Goal: Information Seeking & Learning: Learn about a topic

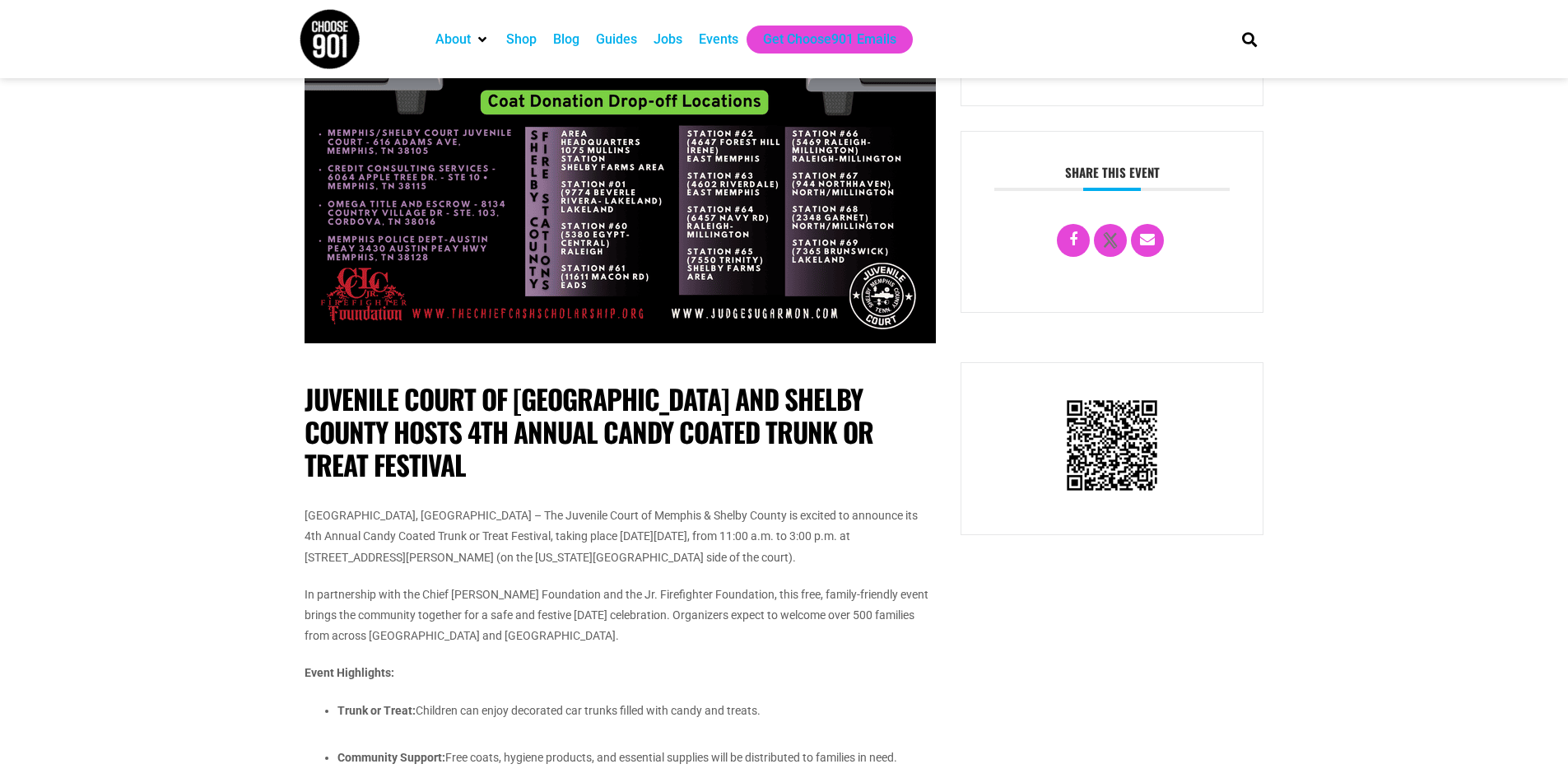
scroll to position [330, 0]
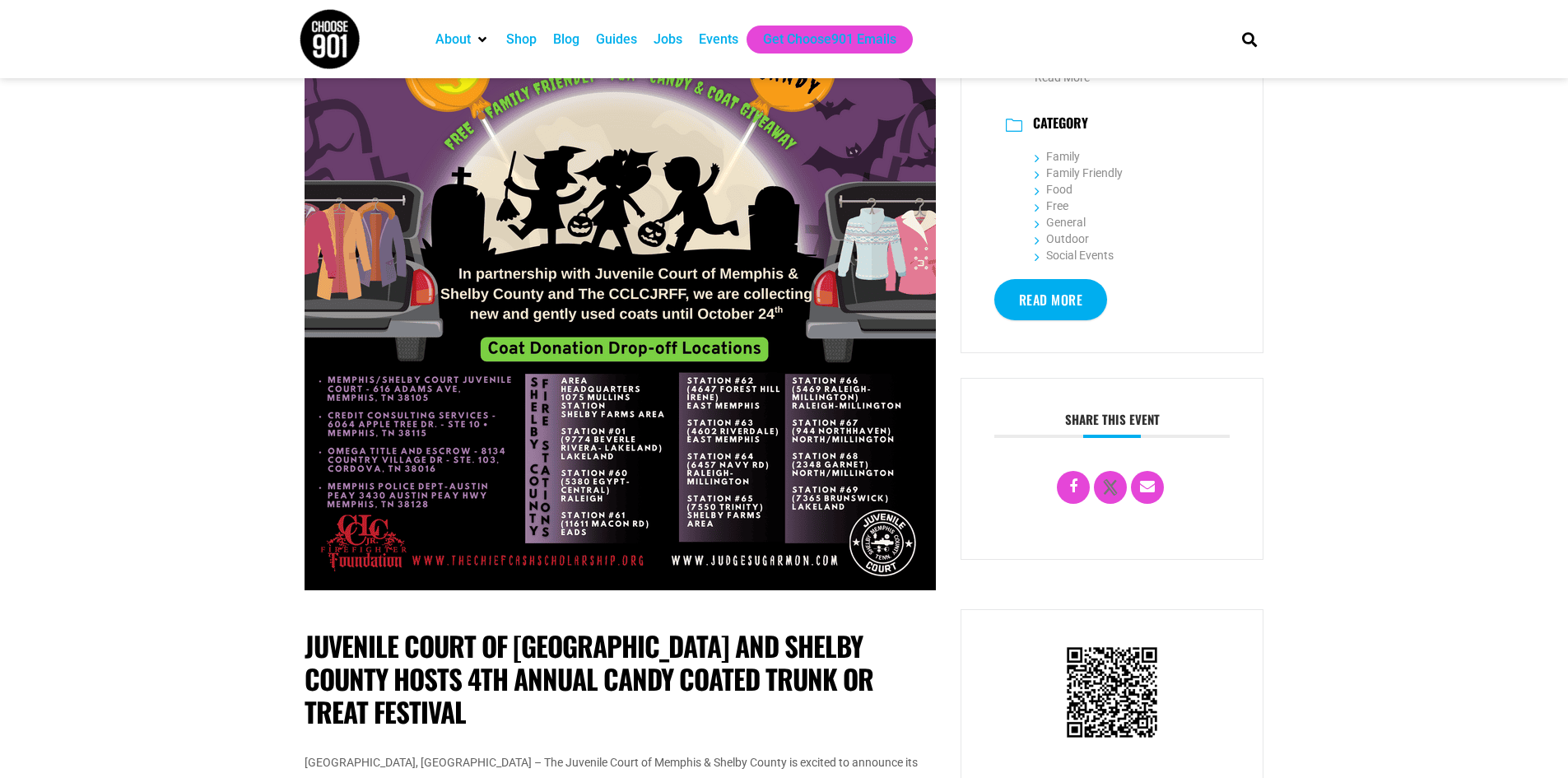
click at [626, 458] on img at bounding box center [620, 182] width 632 height 817
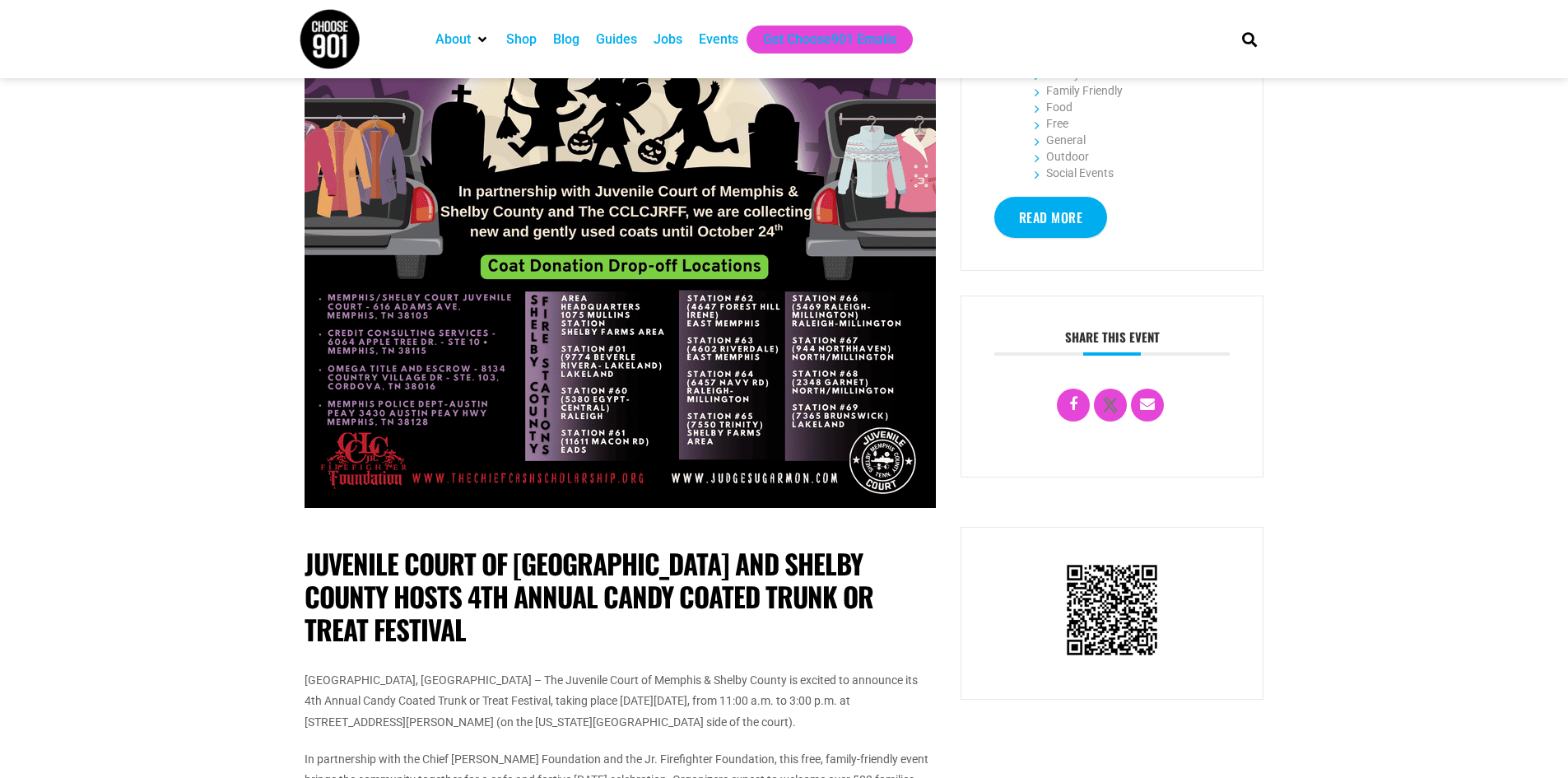
scroll to position [164, 0]
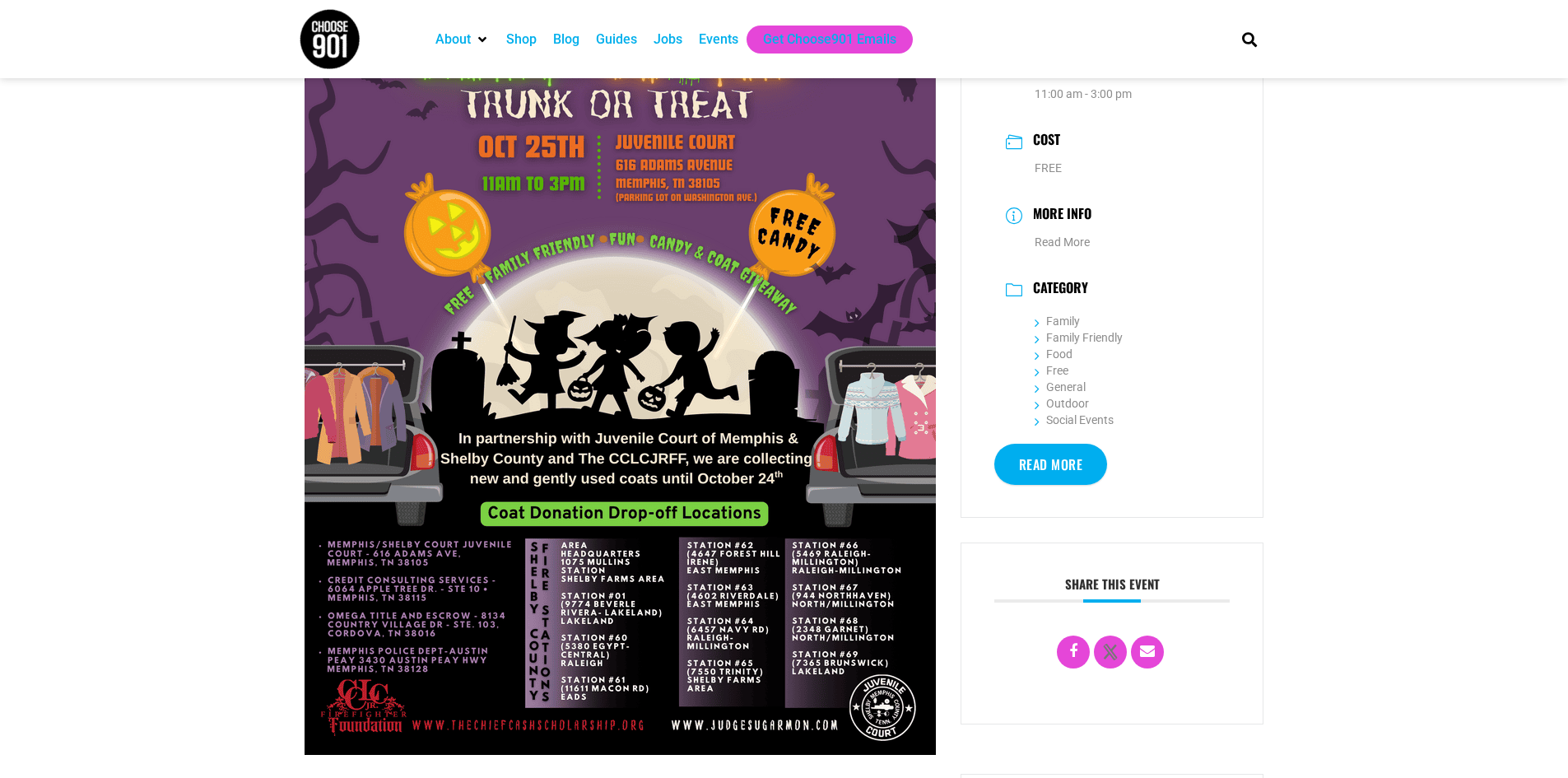
click at [577, 288] on img at bounding box center [620, 346] width 632 height 817
click at [577, 286] on img at bounding box center [620, 346] width 632 height 817
drag, startPoint x: 574, startPoint y: 284, endPoint x: 716, endPoint y: 268, distance: 142.9
click at [716, 268] on img at bounding box center [620, 346] width 632 height 817
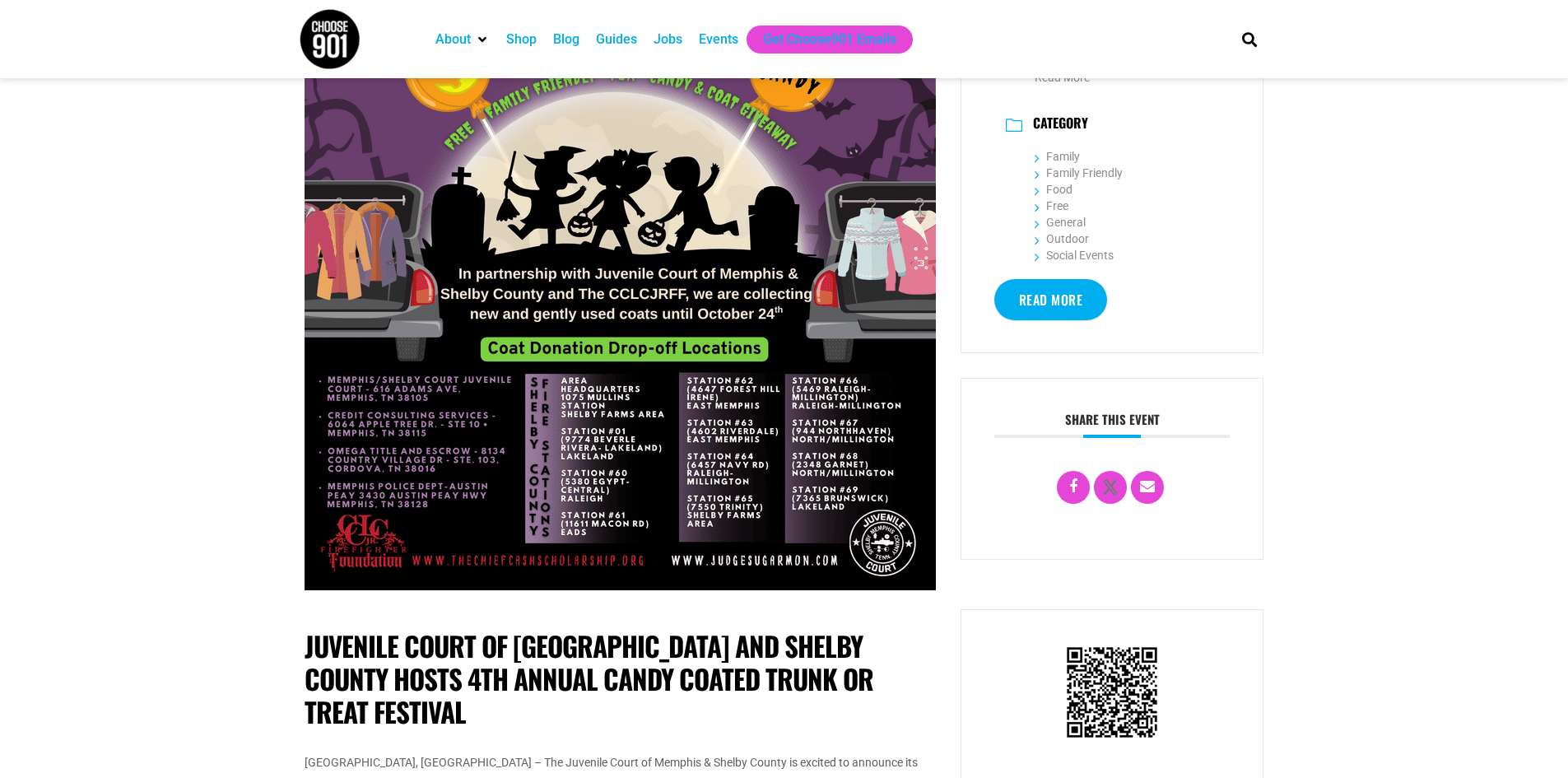
scroll to position [83, 0]
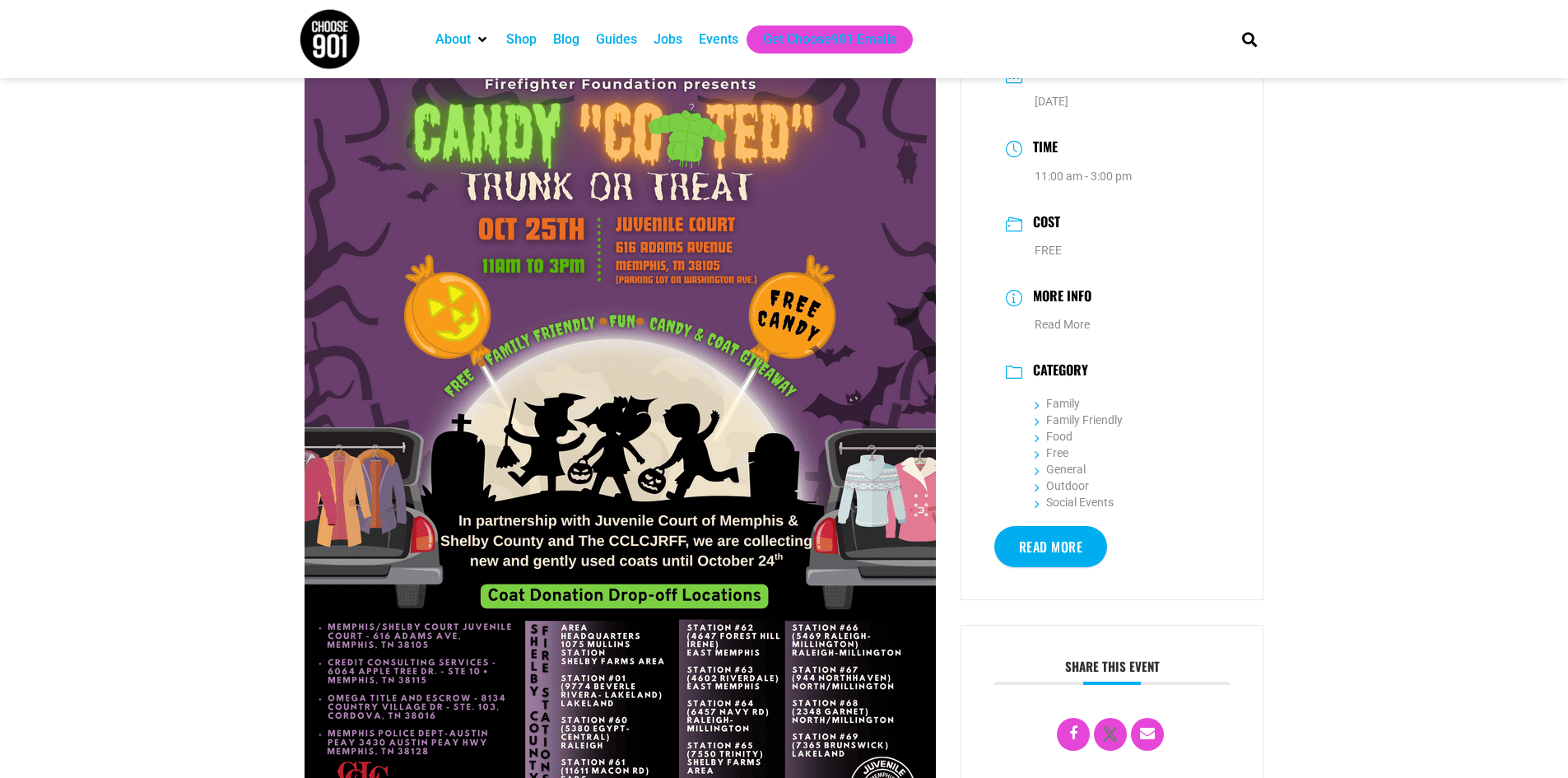
click at [907, 382] on img at bounding box center [620, 429] width 632 height 817
click at [802, 337] on img at bounding box center [620, 429] width 632 height 817
click at [801, 337] on img at bounding box center [620, 429] width 632 height 817
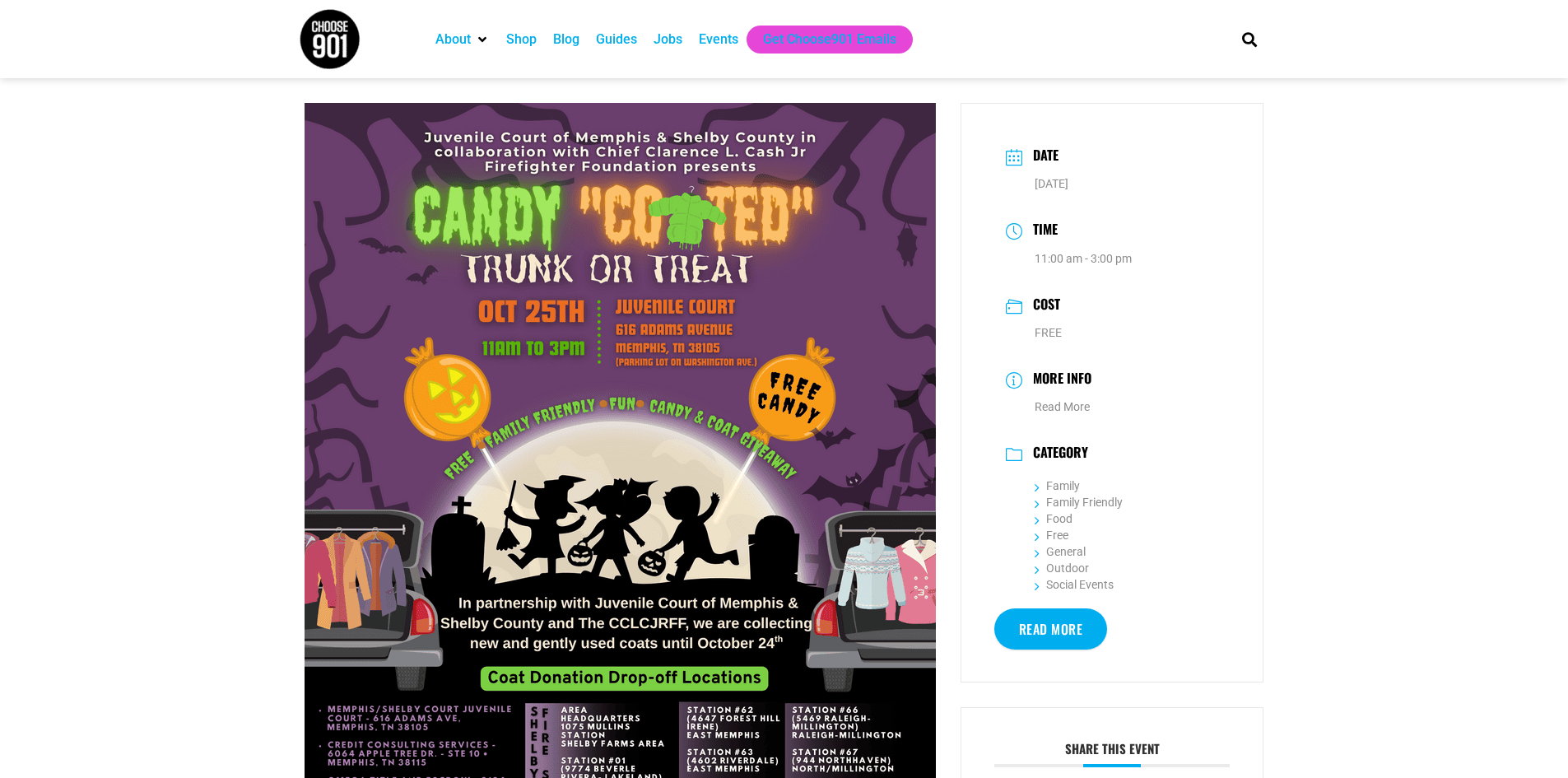
scroll to position [164, 0]
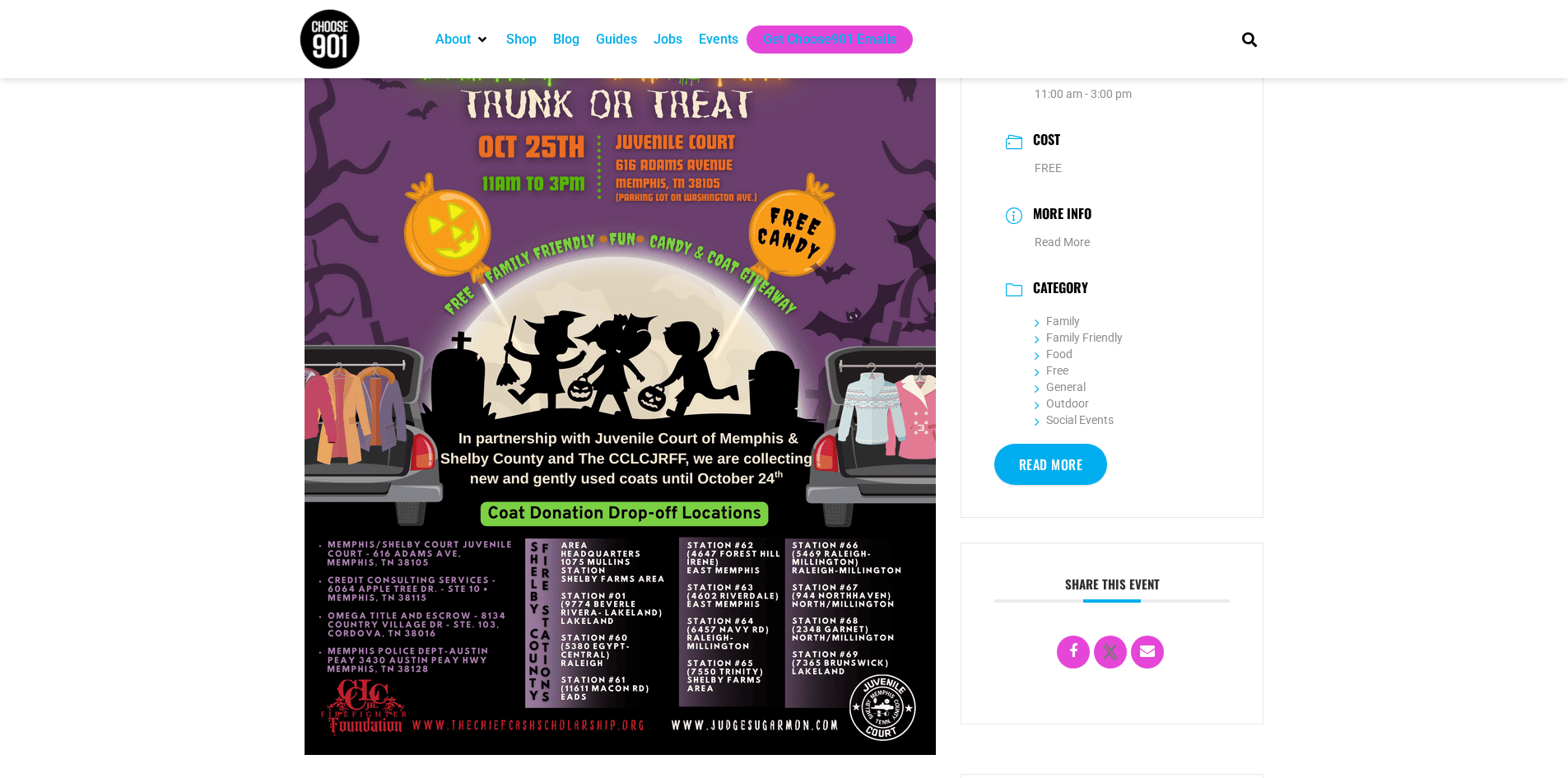
click at [787, 418] on img at bounding box center [620, 346] width 632 height 817
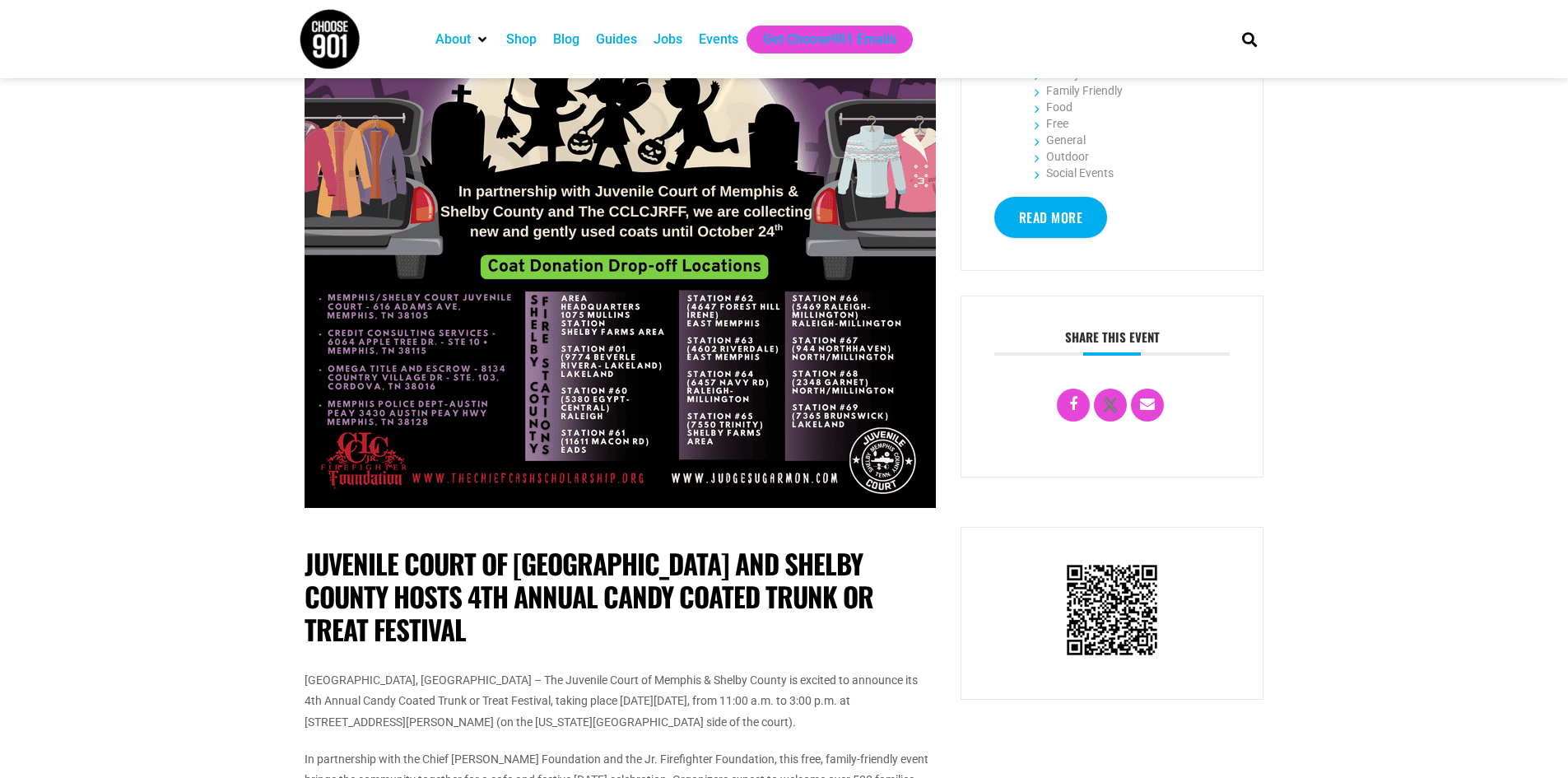
scroll to position [0, 0]
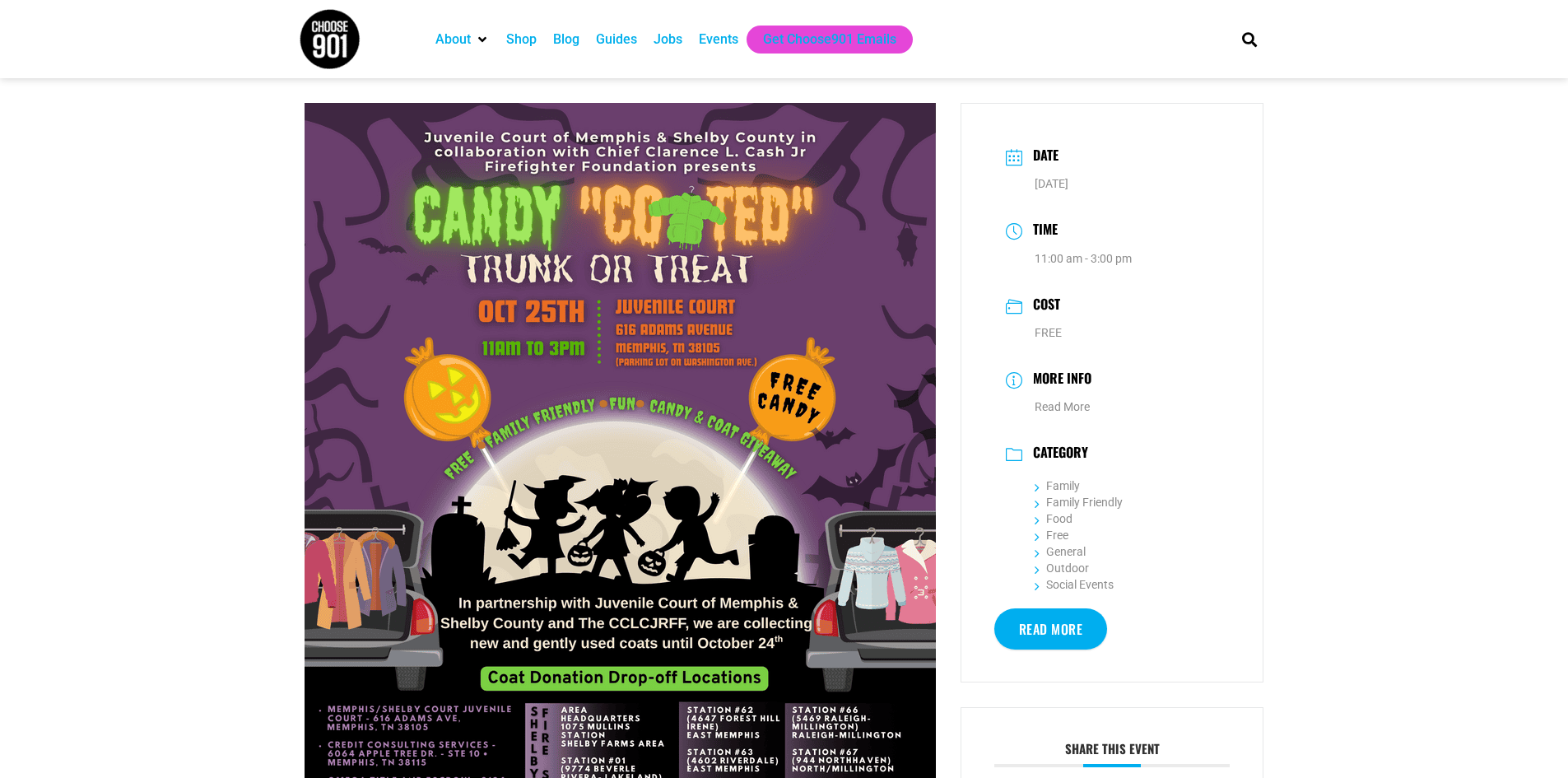
click at [713, 44] on div "Events" at bounding box center [719, 39] width 40 height 20
